Goal: Find specific page/section: Find specific page/section

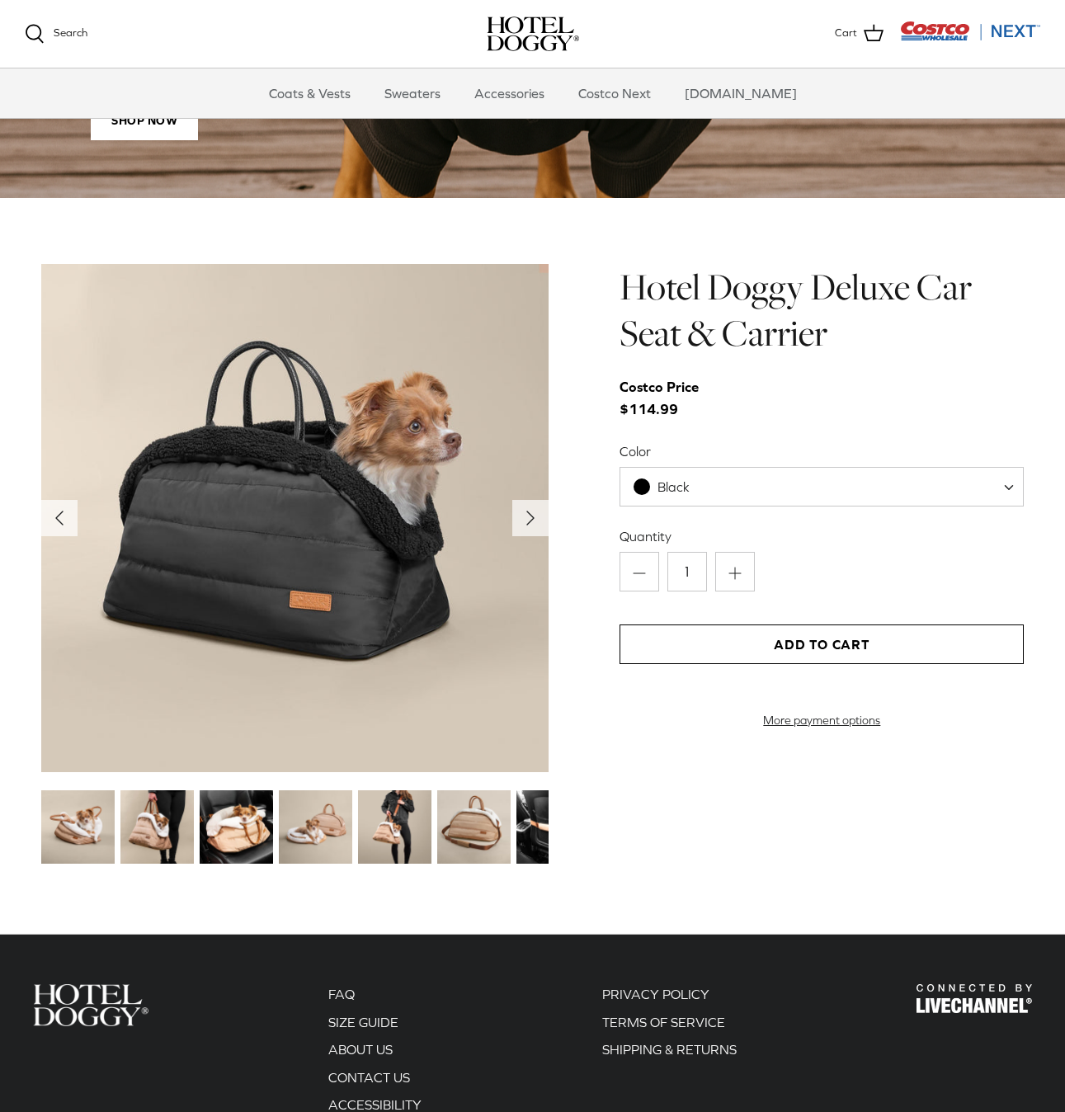
scroll to position [1526, 0]
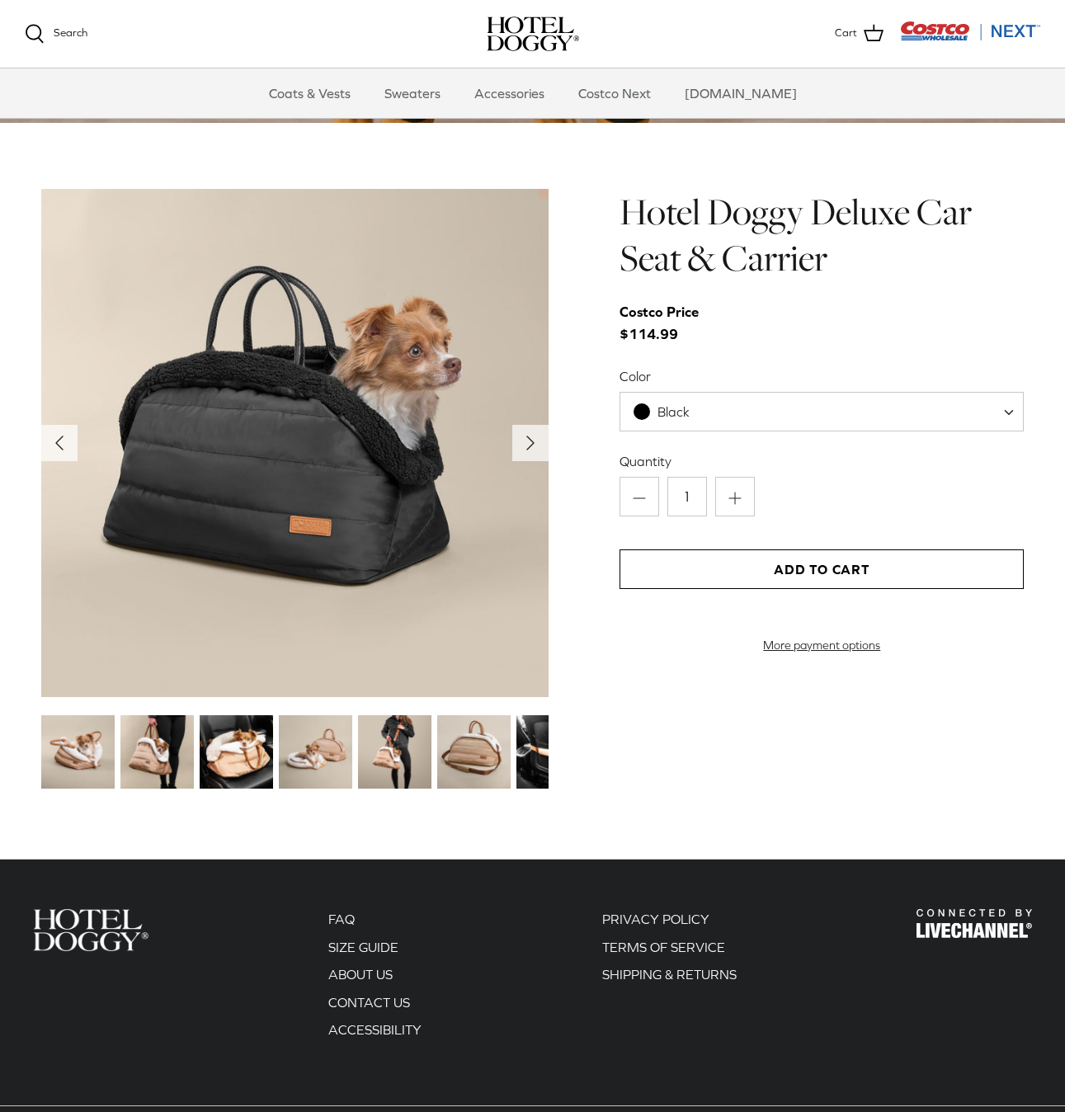
click at [144, 770] on img at bounding box center [156, 751] width 73 height 73
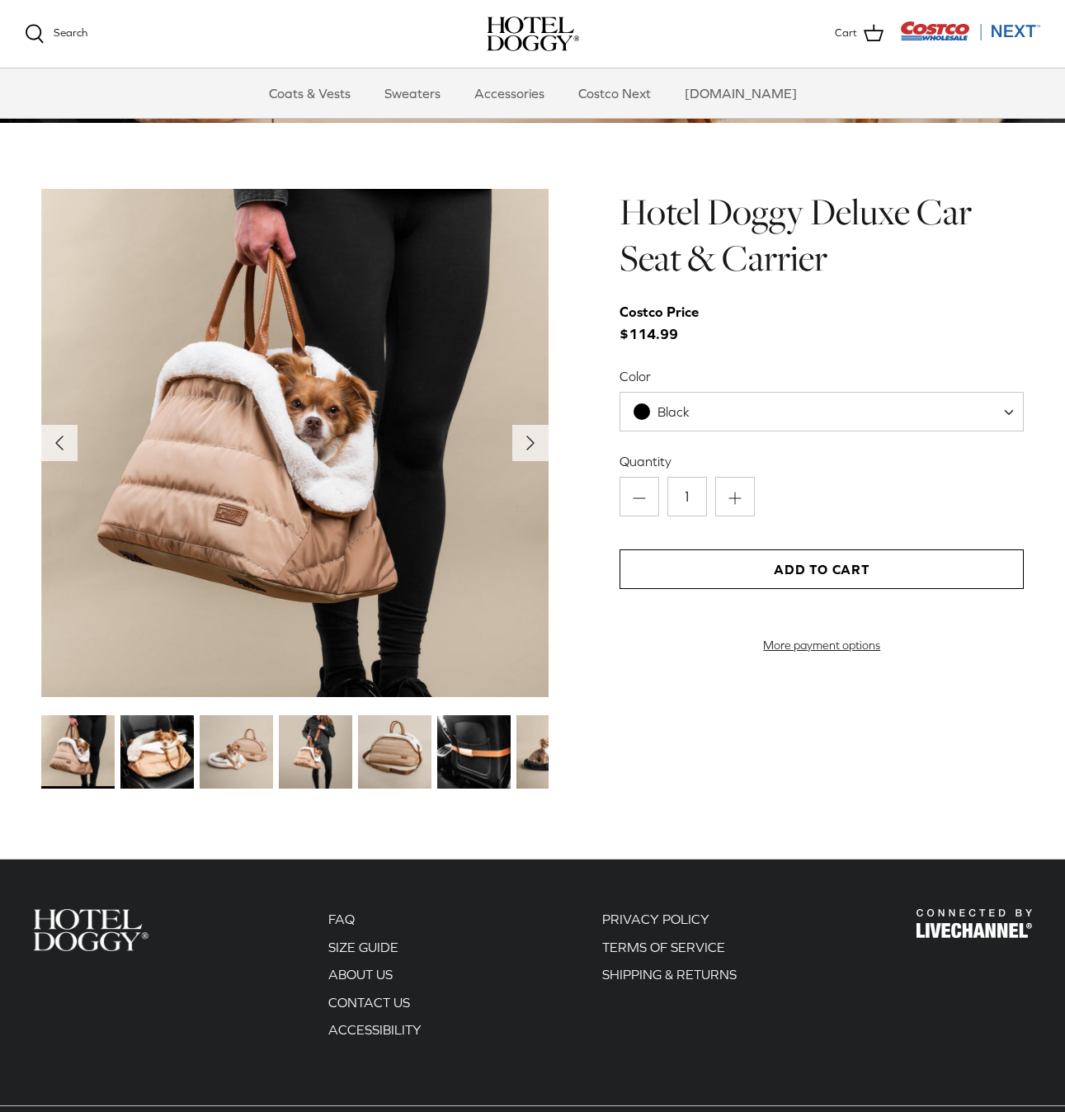
click at [162, 768] on img at bounding box center [156, 751] width 73 height 73
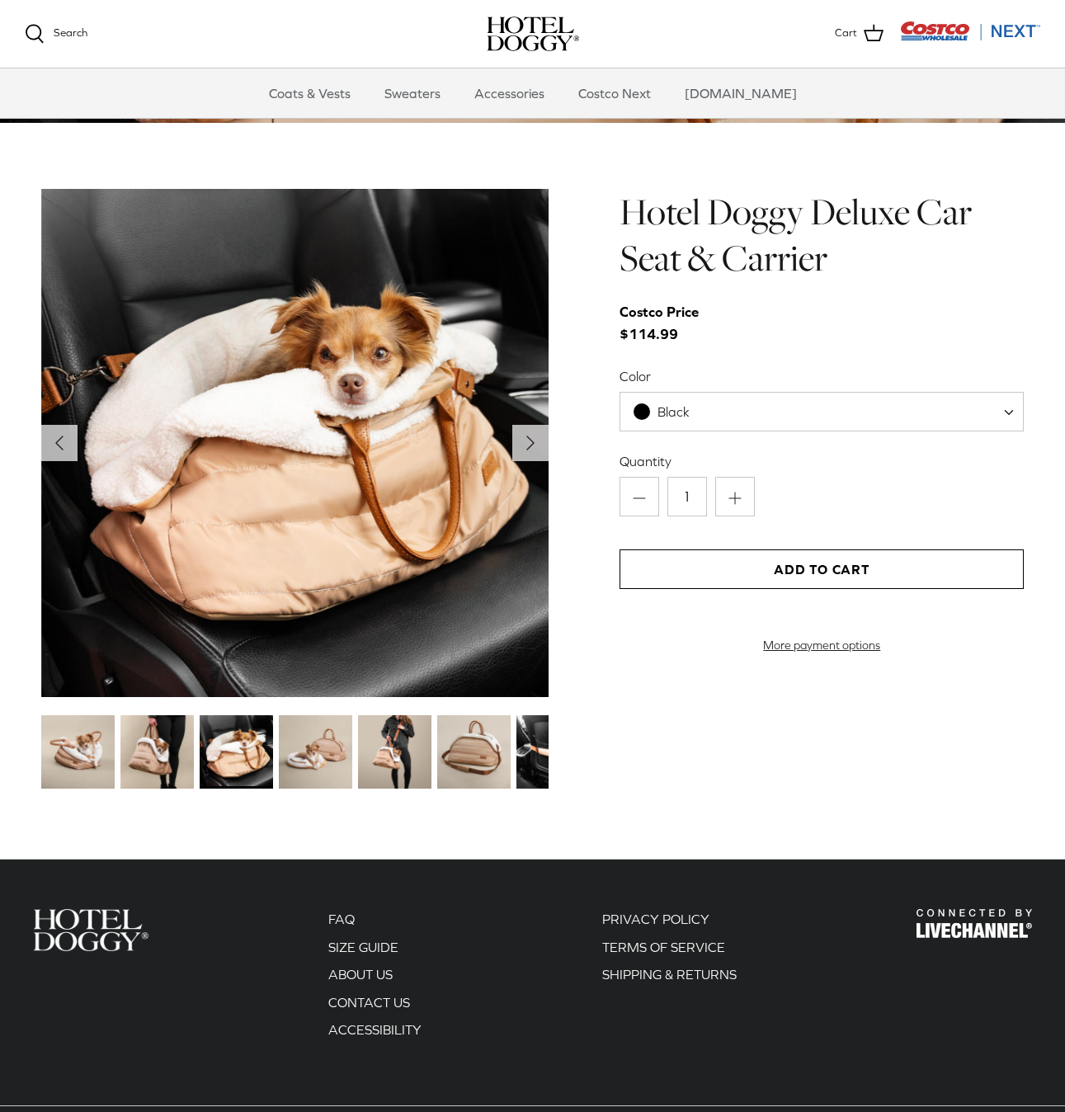
click at [260, 754] on img at bounding box center [236, 751] width 73 height 73
click at [340, 748] on img at bounding box center [315, 751] width 73 height 73
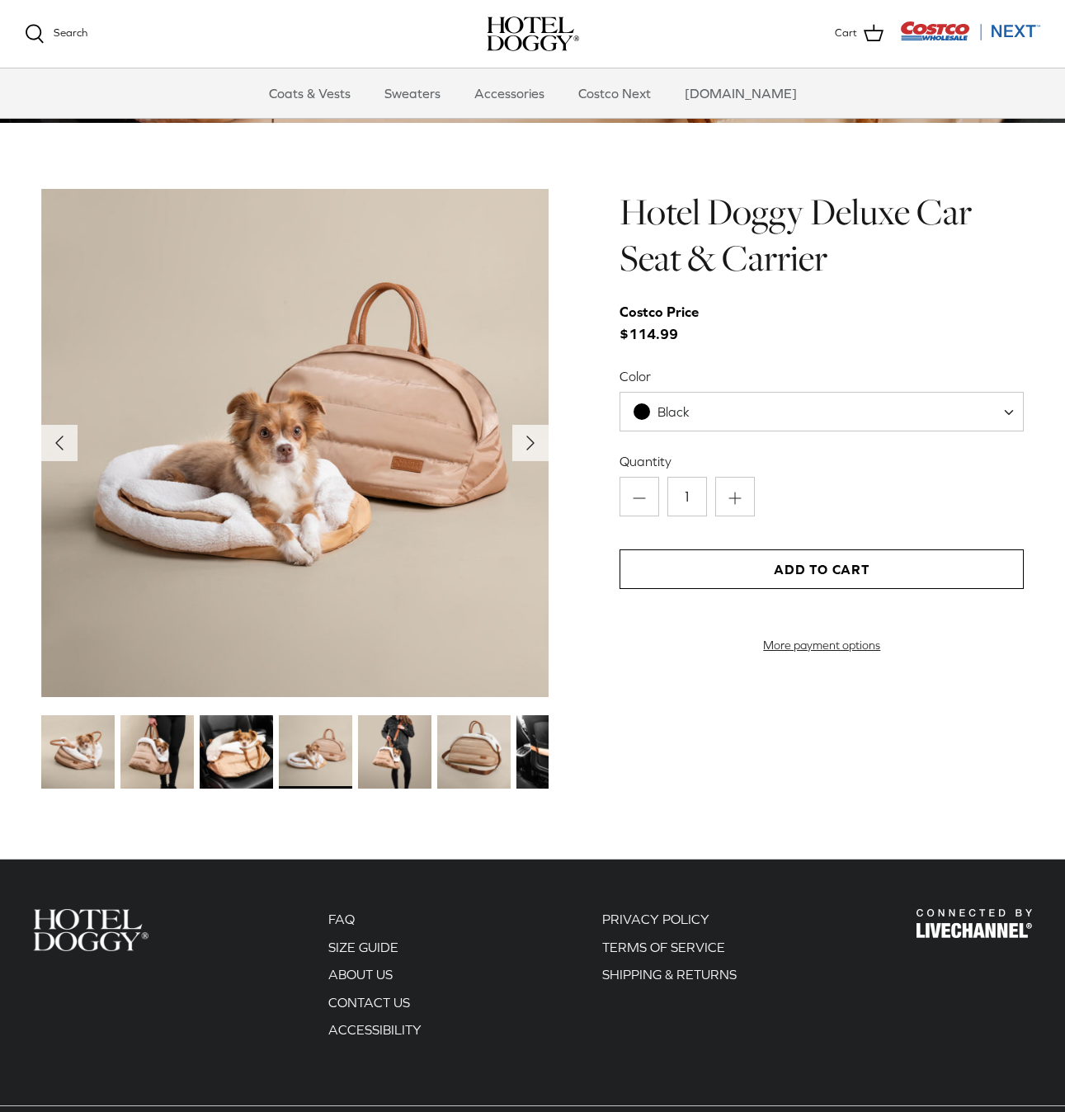
click at [424, 757] on img at bounding box center [394, 751] width 73 height 73
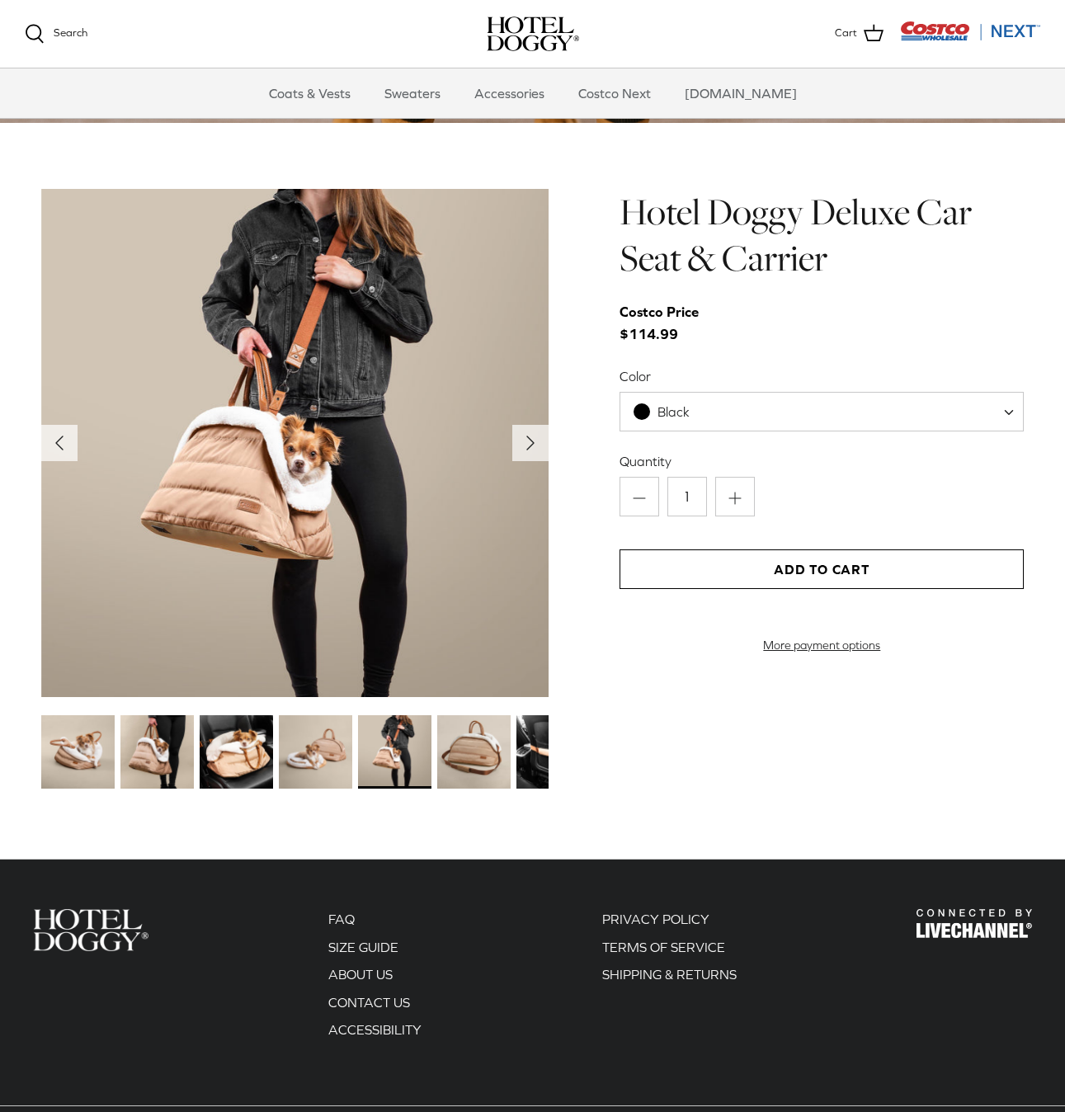
click at [470, 756] on img at bounding box center [473, 751] width 73 height 73
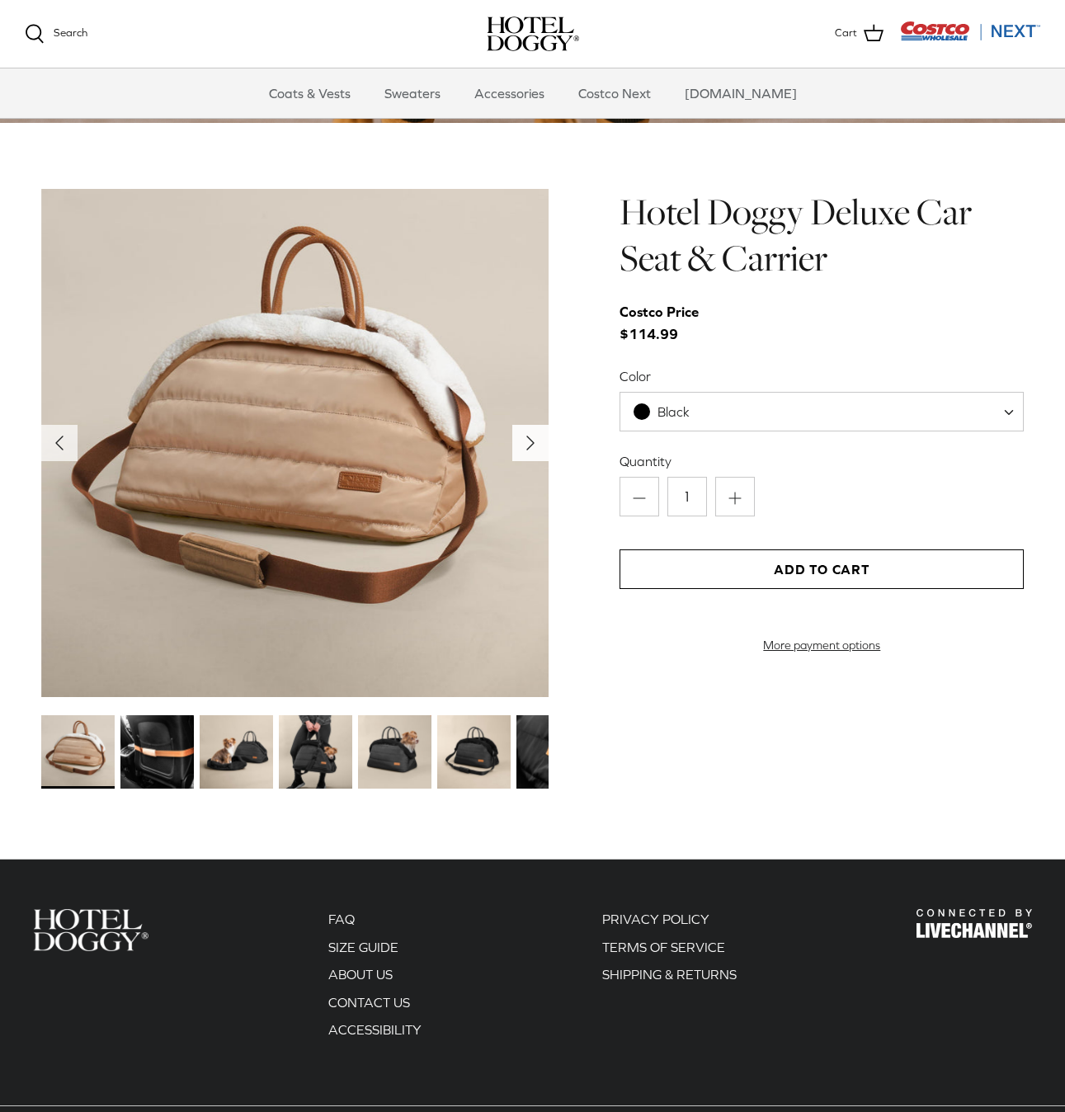
click at [535, 431] on icon "Right" at bounding box center [530, 443] width 26 height 26
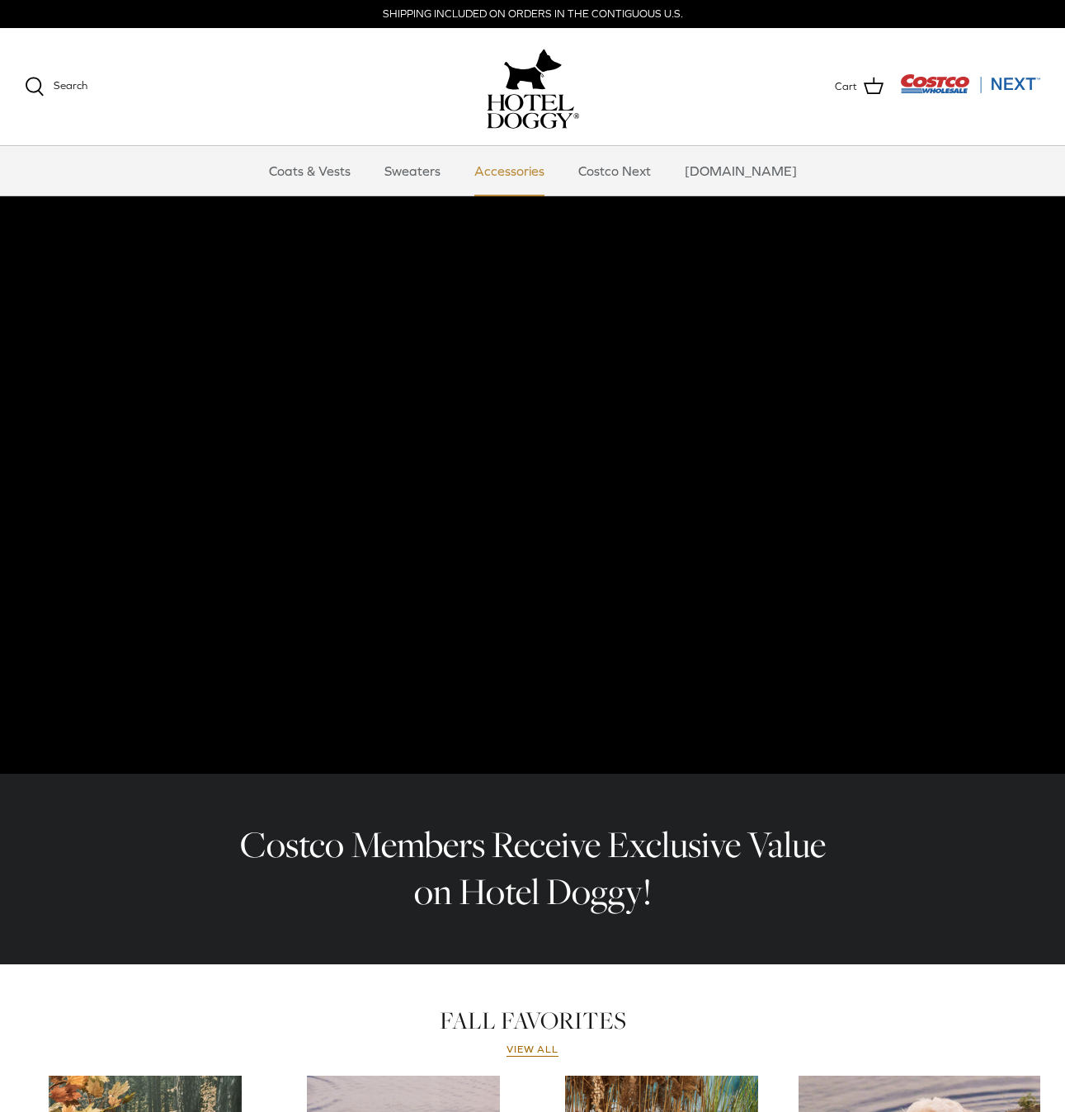
scroll to position [0, 0]
click at [537, 166] on link "Accessories" at bounding box center [510, 171] width 100 height 50
click at [533, 165] on link "Accessories" at bounding box center [508, 171] width 100 height 50
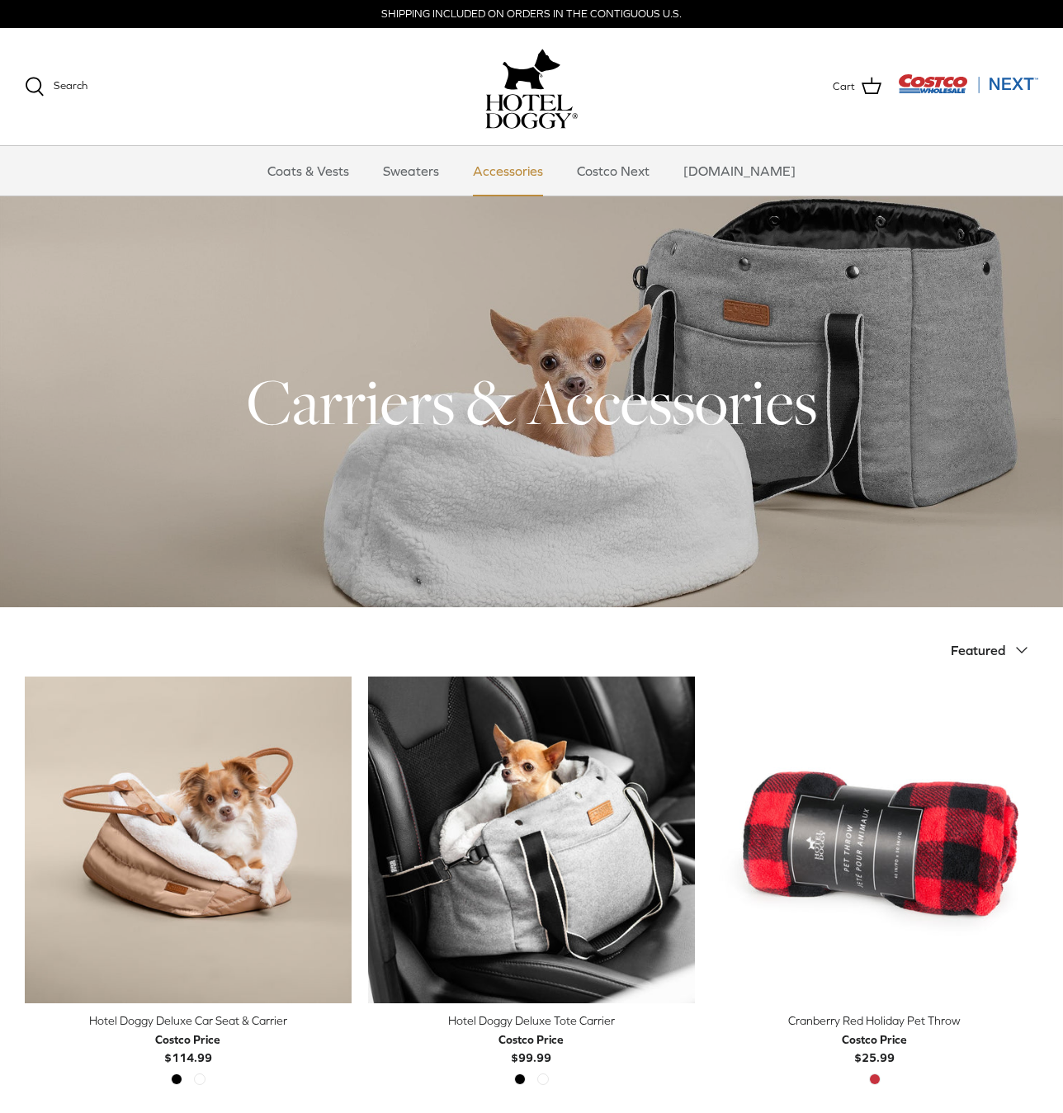
click at [522, 172] on link "Accessories" at bounding box center [508, 171] width 100 height 50
click at [648, 170] on link "Costco Next" at bounding box center [613, 171] width 102 height 50
